Goal: Information Seeking & Learning: Find specific page/section

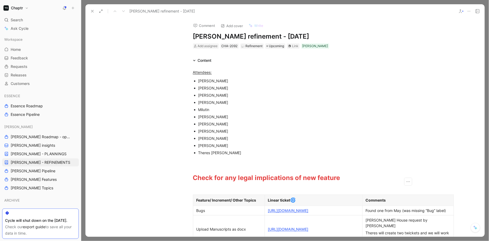
scroll to position [172, 0]
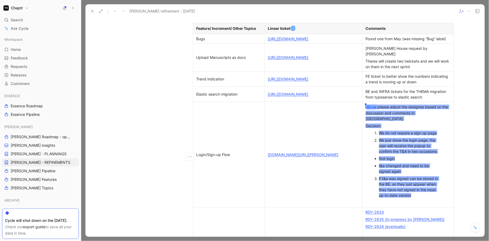
click at [404, 56] on div "[PERSON_NAME] House request by [PERSON_NAME]" at bounding box center [408, 51] width 85 height 11
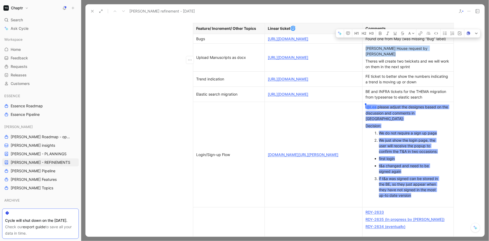
click at [404, 61] on div "Theres will create two twickets and we will work on them in the next sprint" at bounding box center [408, 63] width 85 height 11
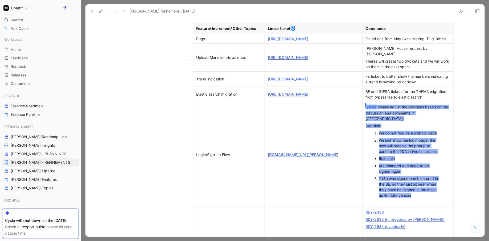
click at [296, 57] on link "[URL][DOMAIN_NAME]" at bounding box center [288, 57] width 40 height 5
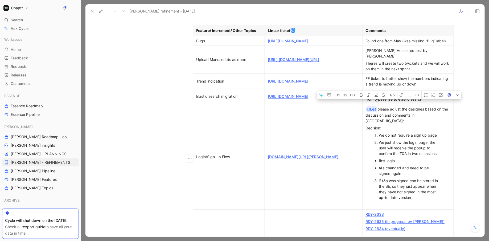
scroll to position [180, 0]
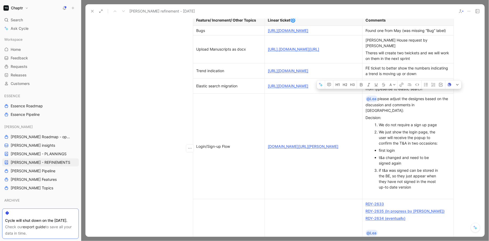
click at [402, 70] on div "FE ticket to better show the numbers indicating a trend is moving up or down" at bounding box center [408, 70] width 85 height 11
click at [401, 52] on div "Theres will create two twickets and we will work on them in the next sprint" at bounding box center [408, 55] width 85 height 11
click at [427, 54] on div "Theres will create two twickets and we will work on them in the next sprint" at bounding box center [408, 55] width 85 height 11
click at [427, 60] on div "Theres will create two twickets and we will work on them in the next sprint" at bounding box center [408, 55] width 85 height 11
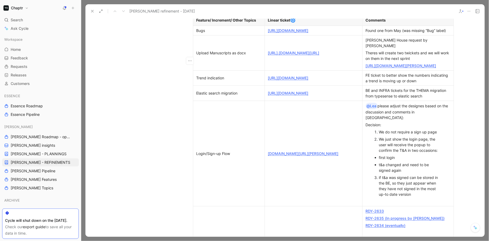
click at [402, 51] on div "Theres will create two twickets and we will work on them in the next sprint" at bounding box center [408, 55] width 85 height 11
click at [443, 67] on div "[URL][DOMAIN_NAME][PERSON_NAME]" at bounding box center [408, 66] width 85 height 6
click at [390, 68] on link "[URL][DOMAIN_NAME][PERSON_NAME]" at bounding box center [401, 65] width 71 height 5
